Goal: Task Accomplishment & Management: Manage account settings

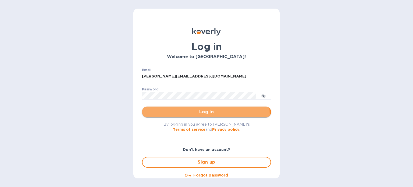
click at [200, 114] on span "Log in" at bounding box center [206, 112] width 121 height 6
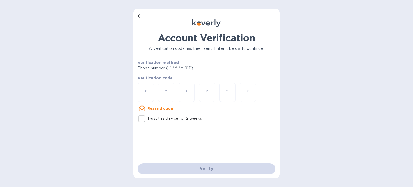
click at [140, 19] on div at bounding box center [207, 23] width 138 height 9
click at [140, 15] on icon at bounding box center [141, 16] width 6 height 4
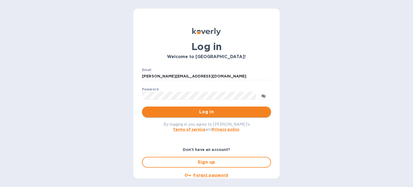
click at [206, 110] on span "Log in" at bounding box center [206, 112] width 121 height 6
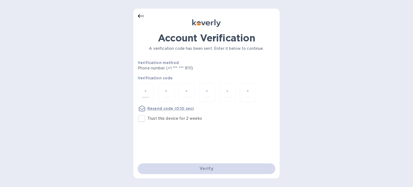
click at [148, 91] on input "number" at bounding box center [145, 92] width 7 height 10
type input "5"
type input "6"
type input "5"
type input "4"
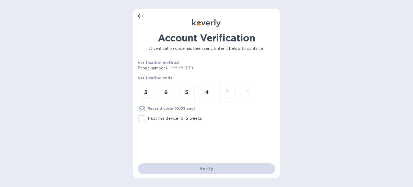
type input "8"
type input "6"
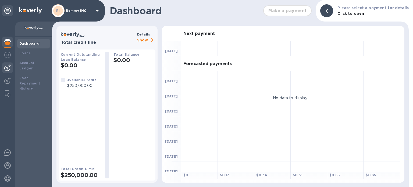
click at [6, 69] on img at bounding box center [7, 68] width 6 height 6
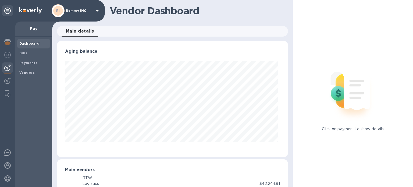
scroll to position [116, 229]
click at [29, 51] on span "Bills" at bounding box center [33, 53] width 29 height 5
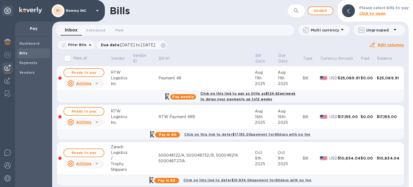
scroll to position [5, 0]
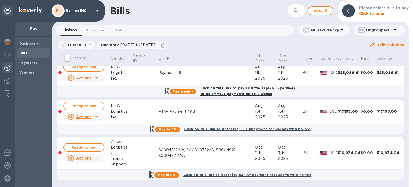
click at [88, 157] on u "Actions" at bounding box center [83, 158] width 15 height 4
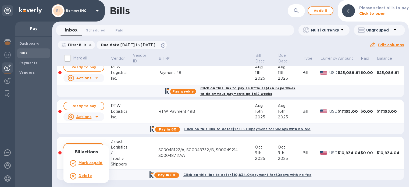
click at [87, 176] on b "Delete" at bounding box center [85, 175] width 13 height 4
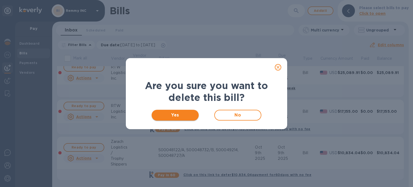
click at [185, 117] on span "Yes" at bounding box center [175, 115] width 38 height 6
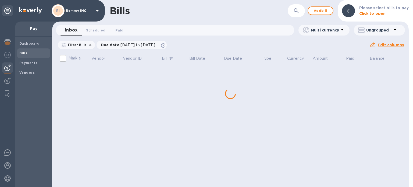
scroll to position [0, 0]
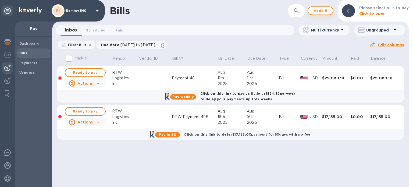
click at [323, 10] on span "Add bill" at bounding box center [321, 11] width 16 height 6
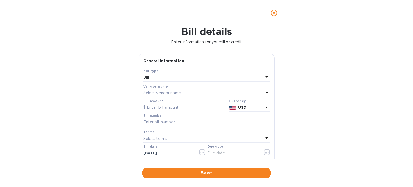
click at [171, 91] on p "Select vendor name" at bounding box center [162, 93] width 38 height 6
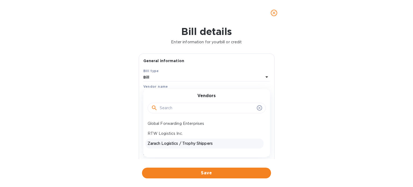
click at [165, 142] on p "Zarach Logistics / Trophy Shippers" at bounding box center [205, 144] width 114 height 6
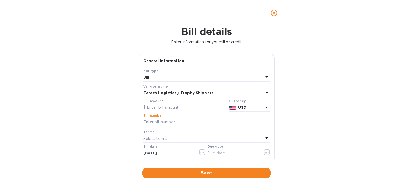
click at [161, 122] on input "text" at bounding box center [206, 122] width 127 height 8
paste input "S00048122/A,S00048732/B,S00049214,S00048727/A,S00048732/C,S00049214/A"
type input "S00048122/A,S00048732/B,S00049214,S00048727/A,S00048732/C,S00049214/A"
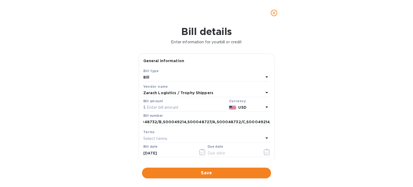
scroll to position [0, 0]
click at [156, 110] on input "text" at bounding box center [185, 108] width 84 height 8
paste input "10,834.04"
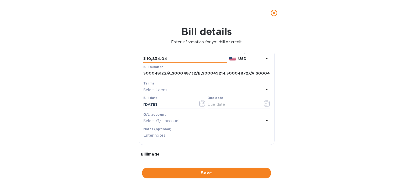
scroll to position [54, 0]
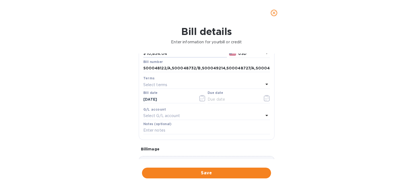
type input "10,834.04"
click at [167, 84] on p "Select terms" at bounding box center [155, 85] width 24 height 6
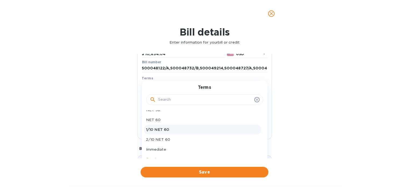
scroll to position [8, 0]
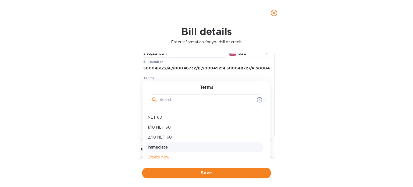
click at [167, 149] on p "Immediate" at bounding box center [205, 147] width 114 height 6
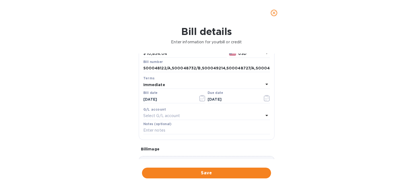
type input "[DATE]"
click at [192, 172] on span "Save" at bounding box center [206, 173] width 121 height 6
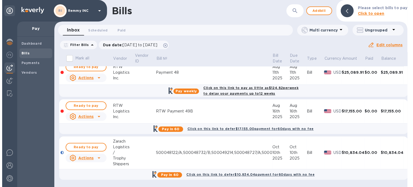
scroll to position [9, 0]
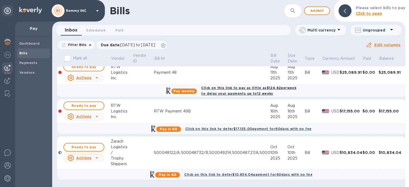
click at [89, 144] on span "Ready to pay" at bounding box center [83, 147] width 31 height 6
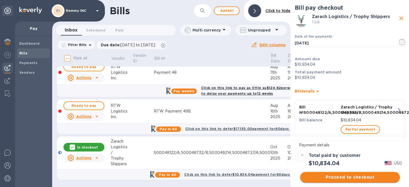
click at [346, 178] on span "Proceed to checkout" at bounding box center [349, 177] width 91 height 6
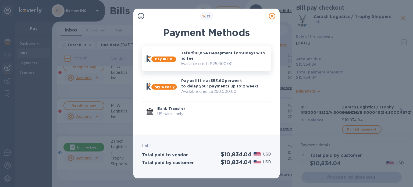
click at [211, 64] on p "Available credit: $25,000.00" at bounding box center [223, 64] width 86 height 6
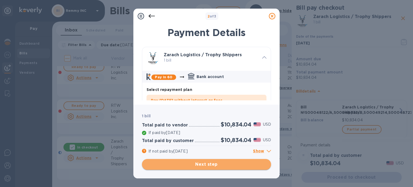
click at [213, 162] on span "Next step" at bounding box center [206, 164] width 121 height 6
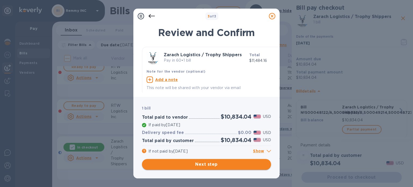
click at [213, 162] on span "Next step" at bounding box center [206, 164] width 121 height 6
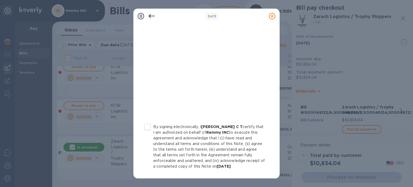
scroll to position [114, 0]
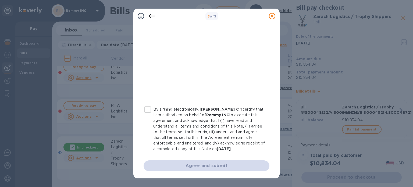
click at [150, 107] on input "By signing electronically, I [PERSON_NAME] C T certify that I am authorized on …" at bounding box center [147, 109] width 11 height 11
checkbox input "true"
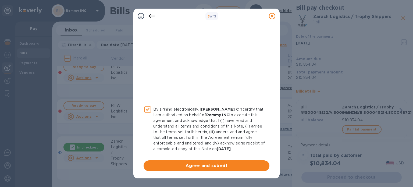
drag, startPoint x: 203, startPoint y: 165, endPoint x: 203, endPoint y: 161, distance: 3.5
click at [203, 165] on span "Agree and submit" at bounding box center [206, 165] width 117 height 6
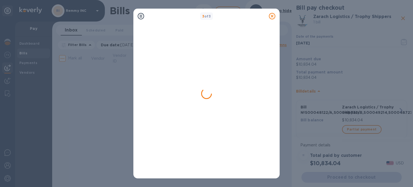
scroll to position [0, 0]
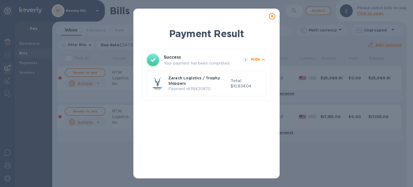
click at [271, 17] on icon at bounding box center [272, 16] width 6 height 6
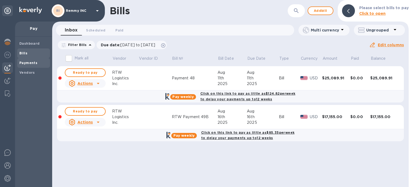
click at [29, 62] on b "Payments" at bounding box center [28, 63] width 18 height 4
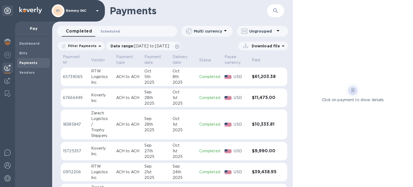
click at [112, 29] on span "Scheduled 0" at bounding box center [110, 32] width 19 height 6
